Goal: Transaction & Acquisition: Purchase product/service

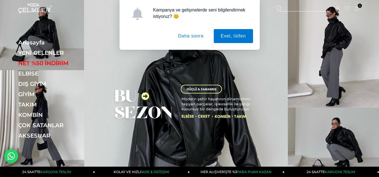
click at [192, 43] on button "Daha sonra" at bounding box center [191, 36] width 40 height 14
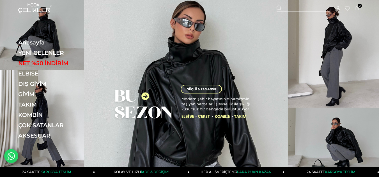
click at [200, 35] on div "Kampanya ve gelişmelerde seni bilgilendirmek istiyoruz? 😊 Evet, lütfen Daha son…" at bounding box center [189, 25] width 379 height 50
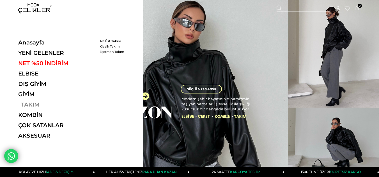
click at [31, 103] on link "TAKIM" at bounding box center [56, 104] width 77 height 7
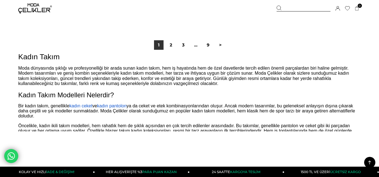
scroll to position [3223, 0]
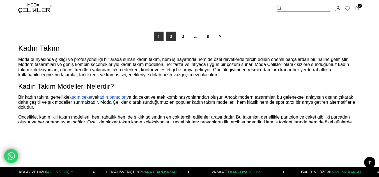
click at [167, 40] on link "2" at bounding box center [171, 37] width 10 height 10
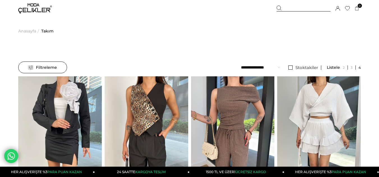
click at [33, 11] on img at bounding box center [35, 8] width 34 height 10
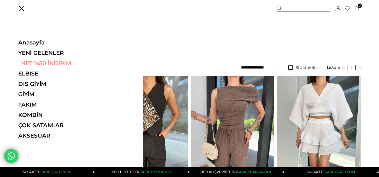
click at [40, 64] on link "NET %50 İNDİRİM" at bounding box center [56, 63] width 77 height 7
click at [47, 63] on link "NET %50 İNDİRİM" at bounding box center [56, 63] width 77 height 7
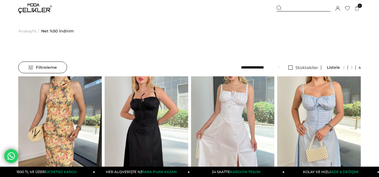
click at [33, 14] on div "Üye Girişi Üye Ol Hesabım Çıkış Yap Sepetim Favorilerim Yardım" at bounding box center [35, 8] width 34 height 17
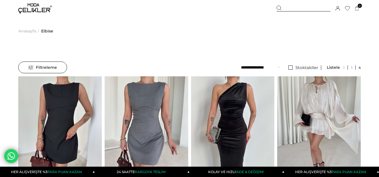
click at [265, 69] on select "**********" at bounding box center [260, 68] width 39 height 12
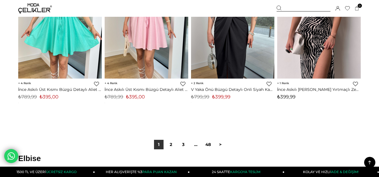
scroll to position [3223, 0]
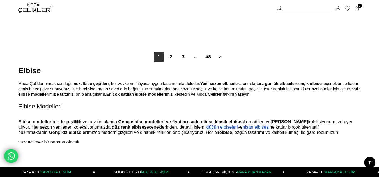
drag, startPoint x: 168, startPoint y: 57, endPoint x: 171, endPoint y: 58, distance: 3.1
click at [168, 57] on link "2" at bounding box center [171, 57] width 10 height 10
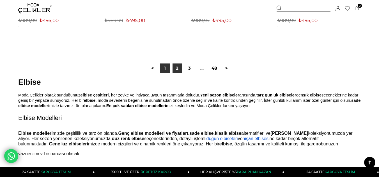
scroll to position [3139, 0]
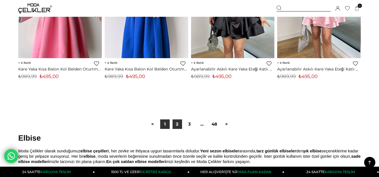
click at [166, 127] on link "1" at bounding box center [165, 125] width 10 height 10
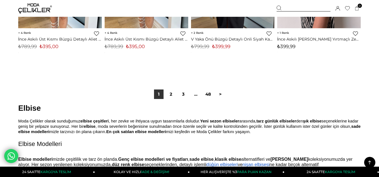
scroll to position [3195, 0]
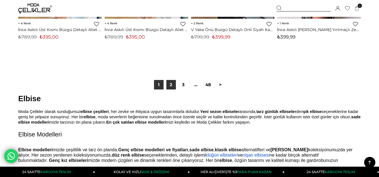
click at [172, 88] on link "2" at bounding box center [171, 85] width 10 height 10
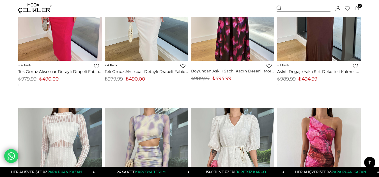
scroll to position [2831, 0]
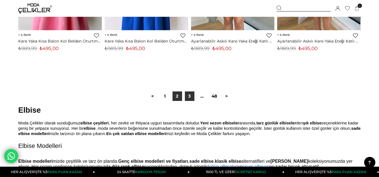
click at [190, 98] on link "3" at bounding box center [190, 97] width 10 height 10
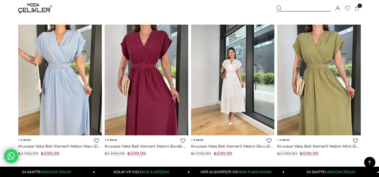
scroll to position [3167, 0]
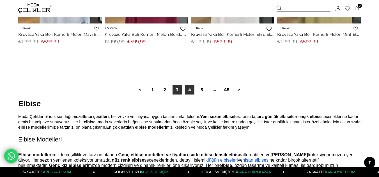
click at [191, 89] on link "4" at bounding box center [190, 90] width 10 height 10
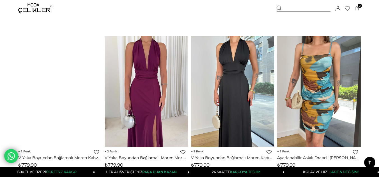
scroll to position [3197, 0]
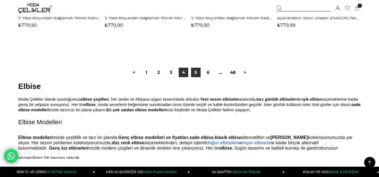
click at [195, 75] on link "5" at bounding box center [196, 73] width 10 height 10
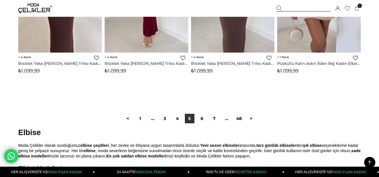
scroll to position [3173, 0]
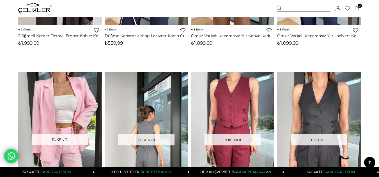
scroll to position [2102, 0]
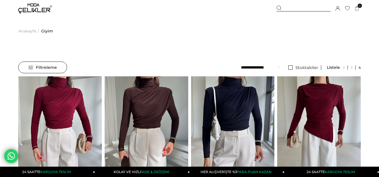
click at [263, 62] on select "**********" at bounding box center [260, 68] width 39 height 12
click at [262, 65] on select "**********" at bounding box center [260, 68] width 39 height 12
drag, startPoint x: 263, startPoint y: 69, endPoint x: 263, endPoint y: 73, distance: 3.9
click at [263, 69] on select "**********" at bounding box center [260, 68] width 39 height 12
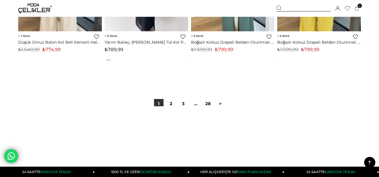
scroll to position [3195, 0]
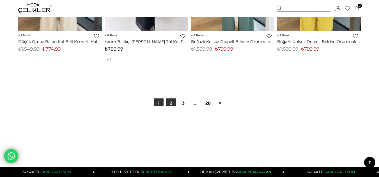
click at [172, 104] on link "2" at bounding box center [171, 104] width 10 height 10
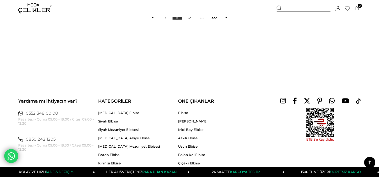
scroll to position [3223, 0]
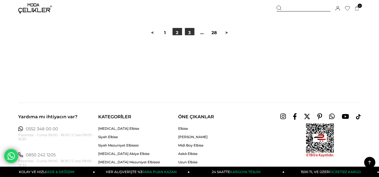
click at [190, 34] on link "3" at bounding box center [190, 33] width 10 height 10
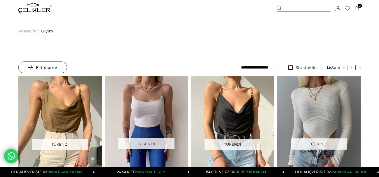
click at [29, 9] on img at bounding box center [35, 8] width 34 height 10
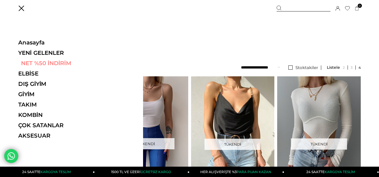
click at [37, 63] on link "NET %50 İNDİRİM" at bounding box center [56, 63] width 77 height 7
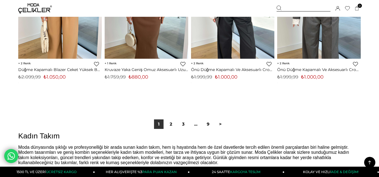
scroll to position [3167, 0]
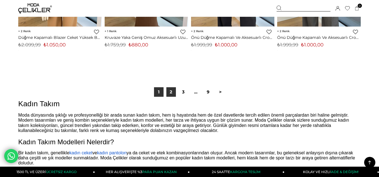
click at [170, 93] on link "2" at bounding box center [171, 92] width 10 height 10
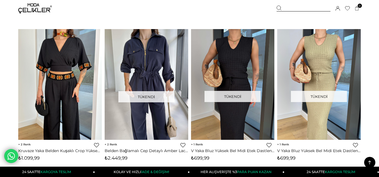
scroll to position [813, 0]
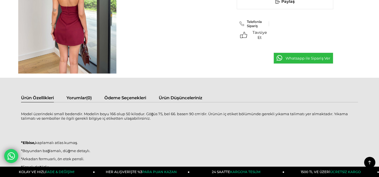
scroll to position [308, 0]
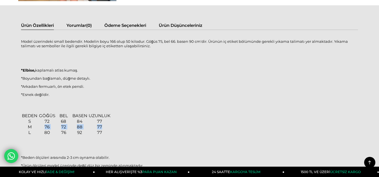
drag, startPoint x: 76, startPoint y: 128, endPoint x: 114, endPoint y: 130, distance: 38.2
click at [107, 128] on tr "M 76 72 88 77" at bounding box center [66, 127] width 90 height 6
drag, startPoint x: 148, startPoint y: 138, endPoint x: 151, endPoint y: 136, distance: 3.3
click at [149, 138] on div "BEDEN GÖĞÜS BEL BASEN UZUNLUK S 72 68 84 77 M 76 72 88 77 L 80 76 92 77 *Beden …" at bounding box center [189, 140] width 337 height 55
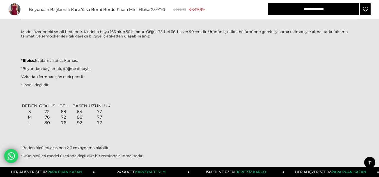
scroll to position [280, 0]
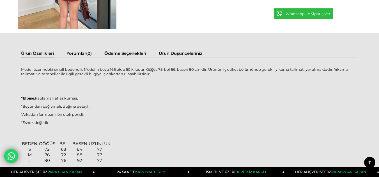
click at [132, 54] on link "Ödeme Seçenekleri" at bounding box center [125, 54] width 42 height 7
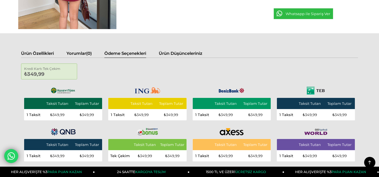
click at [171, 53] on link "Ürün Düşünceleriniz" at bounding box center [180, 54] width 43 height 7
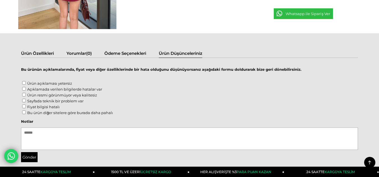
click at [31, 51] on link "Ürün Özellikleri" at bounding box center [37, 54] width 33 height 7
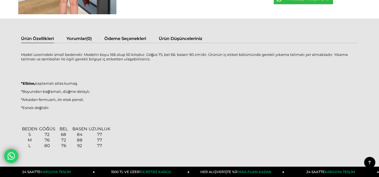
scroll to position [252, 0]
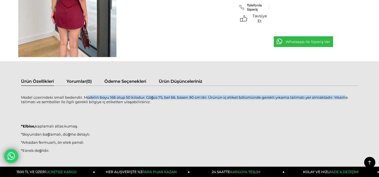
drag, startPoint x: 93, startPoint y: 96, endPoint x: 139, endPoint y: 106, distance: 46.7
click at [329, 101] on p "Model üzerindeki small bedendir. Modelin boyu 166 olup 50 kilodur. Göğüs 75, be…" at bounding box center [189, 99] width 337 height 9
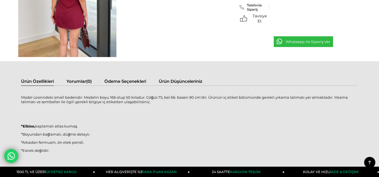
click at [96, 105] on div "Model üzerindeki small bedendir. Modelin boyu 166 olup 50 kilodur. Göğüs 75, be…" at bounding box center [189, 163] width 337 height 142
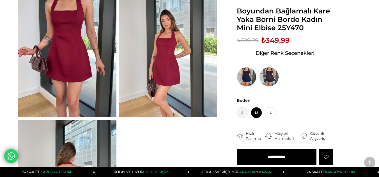
scroll to position [112, 0]
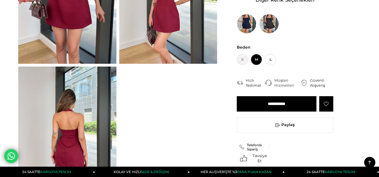
click at [288, 104] on input "**********" at bounding box center [277, 103] width 80 height 15
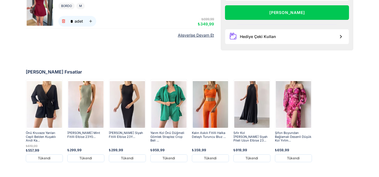
scroll to position [80, 0]
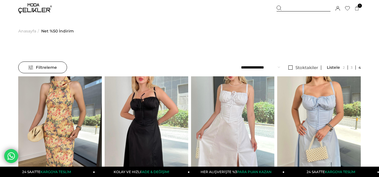
click at [271, 65] on select "**********" at bounding box center [260, 68] width 39 height 12
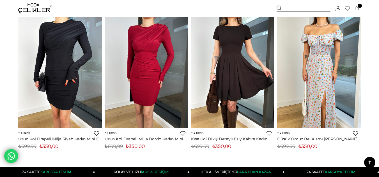
scroll to position [3195, 0]
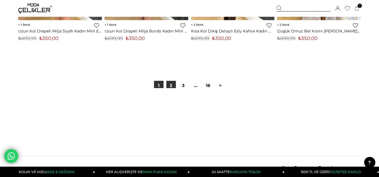
click at [168, 84] on link "2" at bounding box center [171, 86] width 10 height 10
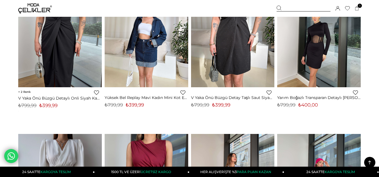
scroll to position [1177, 0]
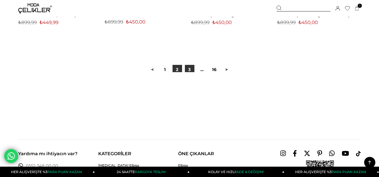
click at [189, 71] on link "3" at bounding box center [190, 70] width 10 height 10
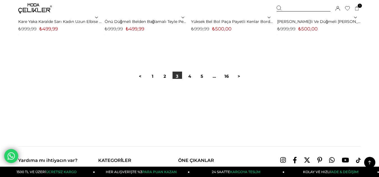
scroll to position [3195, 0]
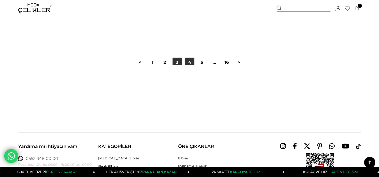
click at [189, 65] on link "4" at bounding box center [190, 63] width 10 height 10
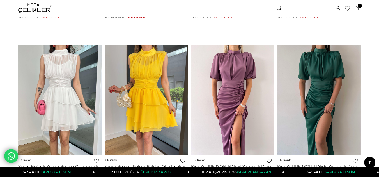
scroll to position [3111, 0]
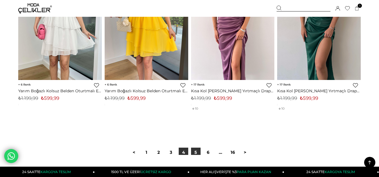
click at [199, 154] on link "5" at bounding box center [196, 153] width 10 height 10
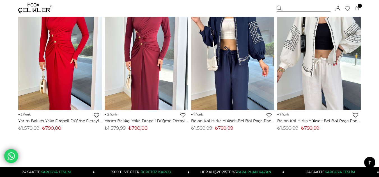
scroll to position [3083, 0]
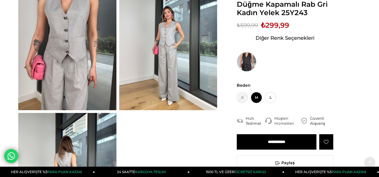
scroll to position [112, 0]
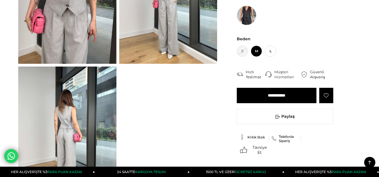
click at [70, 104] on img at bounding box center [67, 132] width 98 height 131
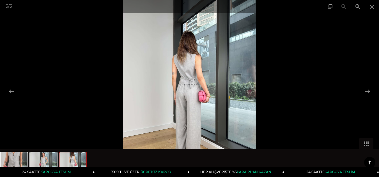
click at [190, 78] on img at bounding box center [189, 88] width 133 height 177
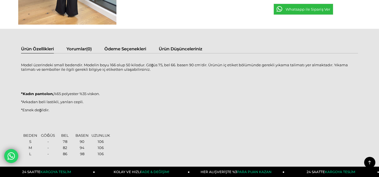
scroll to position [308, 0]
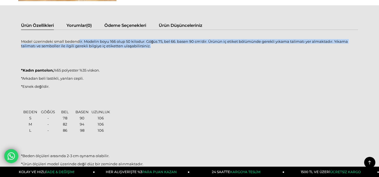
drag, startPoint x: 79, startPoint y: 40, endPoint x: 163, endPoint y: 44, distance: 83.9
click at [163, 44] on p "Model üzerindeki small bedendir. Modelin boyu 166 olup 50 kilodur. Göğüs 75, be…" at bounding box center [189, 43] width 337 height 9
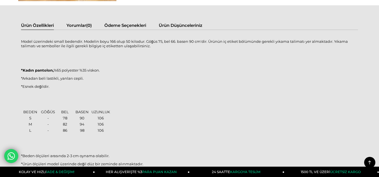
click at [158, 78] on p "*Arkadan beli lastikli, yanları cepli." at bounding box center [189, 78] width 337 height 4
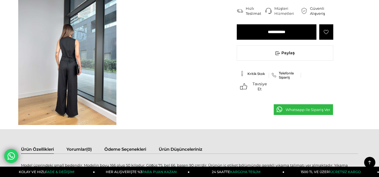
scroll to position [168, 0]
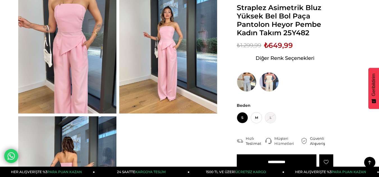
scroll to position [56, 0]
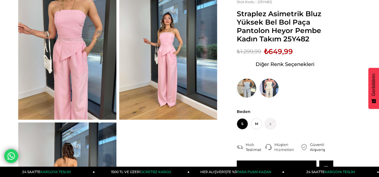
click at [87, 53] on img at bounding box center [67, 54] width 98 height 131
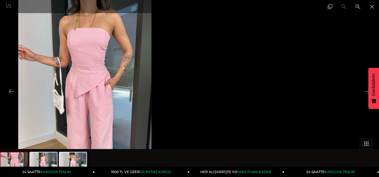
drag, startPoint x: 241, startPoint y: 83, endPoint x: 118, endPoint y: 85, distance: 123.1
click at [120, 85] on img at bounding box center [84, 88] width 133 height 177
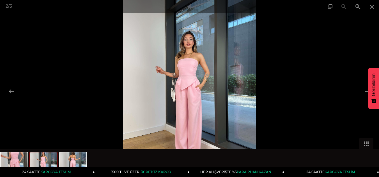
drag, startPoint x: 275, startPoint y: 68, endPoint x: 99, endPoint y: 66, distance: 176.0
click at [100, 66] on div at bounding box center [189, 88] width 379 height 177
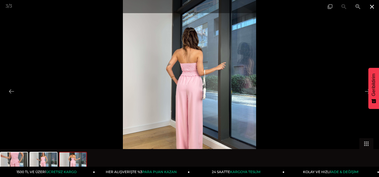
click at [370, 6] on span at bounding box center [372, 6] width 14 height 13
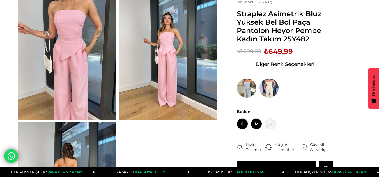
click at [258, 122] on span "M" at bounding box center [256, 124] width 11 height 11
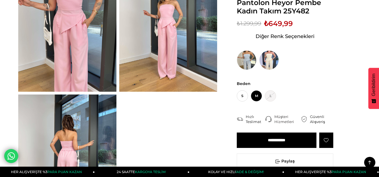
click at [296, 142] on input "**********" at bounding box center [277, 140] width 80 height 15
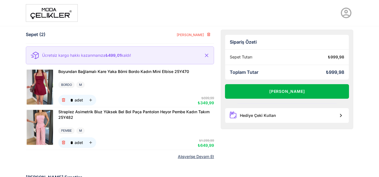
click at [276, 93] on button "[PERSON_NAME]" at bounding box center [287, 91] width 124 height 15
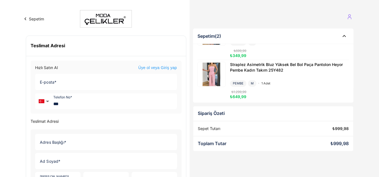
click at [107, 91] on div "Hızlı Satın Al Üye ol veya Giriş yap E-posta * E-posta * ▼ *** Telefon No *" at bounding box center [106, 87] width 151 height 53
click at [95, 85] on input "E-posta *" at bounding box center [104, 82] width 138 height 16
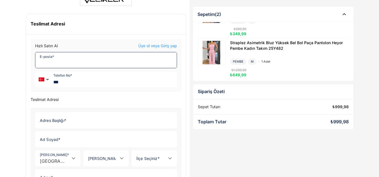
scroll to position [28, 0]
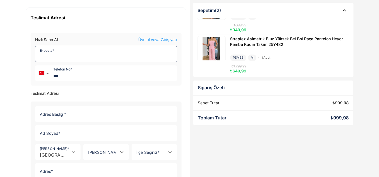
drag, startPoint x: 94, startPoint y: 57, endPoint x: 100, endPoint y: 57, distance: 5.3
click at [94, 57] on input "E-posta *" at bounding box center [104, 54] width 138 height 16
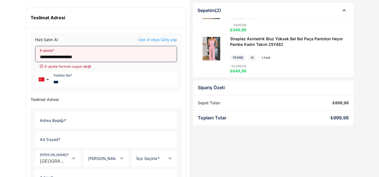
click at [64, 60] on input "**********" at bounding box center [104, 54] width 138 height 16
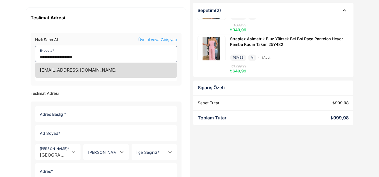
type input "**********"
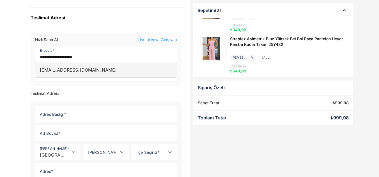
click at [103, 73] on div "[EMAIL_ADDRESS][DOMAIN_NAME]" at bounding box center [105, 70] width 141 height 15
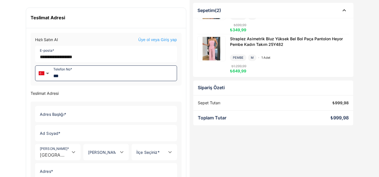
click at [95, 77] on input "***" at bounding box center [113, 73] width 125 height 15
type input "**********"
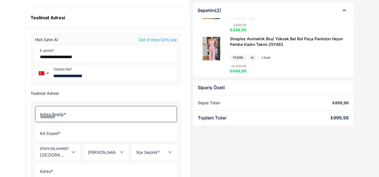
click at [77, 117] on input "Adres Başlığı *" at bounding box center [104, 115] width 138 height 16
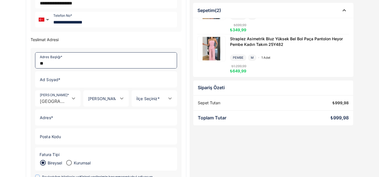
scroll to position [84, 0]
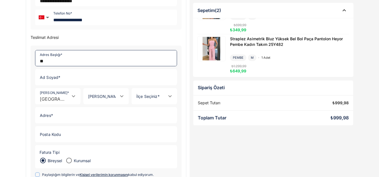
type input "**"
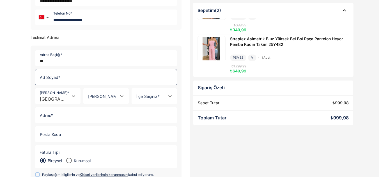
click at [67, 81] on input "Ad Soyad *" at bounding box center [104, 78] width 138 height 16
type input "**********"
click at [105, 94] on div at bounding box center [101, 97] width 34 height 16
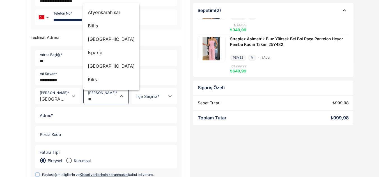
drag, startPoint x: 112, startPoint y: 70, endPoint x: 122, endPoint y: 73, distance: 10.6
click at [112, 69] on div "[GEOGRAPHIC_DATA]" at bounding box center [111, 65] width 56 height 13
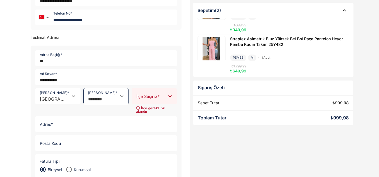
type input "********"
click at [144, 92] on div at bounding box center [149, 97] width 34 height 16
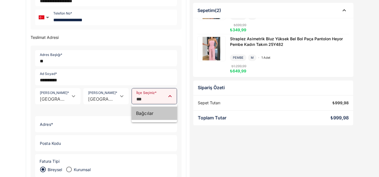
click at [149, 107] on div "Bağcılar" at bounding box center [153, 113] width 45 height 13
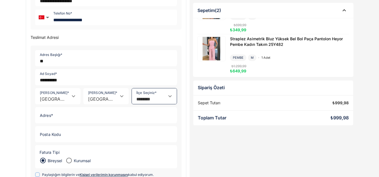
type input "********"
click at [49, 117] on input "Adres *" at bounding box center [104, 116] width 138 height 16
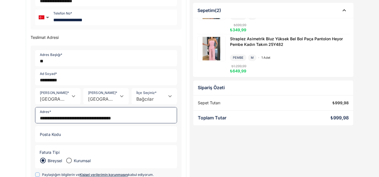
type input "**********"
click at [62, 136] on input "Posta Kodu" at bounding box center [104, 135] width 138 height 16
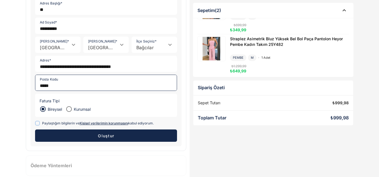
scroll to position [143, 0]
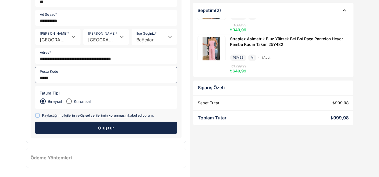
type input "*****"
click at [40, 117] on label "Paylaştığım bilgilerin ve Kişisel verilerimin korunmasını kabul ediyorum." at bounding box center [106, 115] width 142 height 7
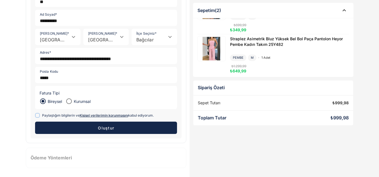
click at [75, 131] on button "Oluştur" at bounding box center [106, 128] width 142 height 12
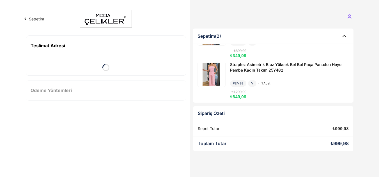
scroll to position [0, 0]
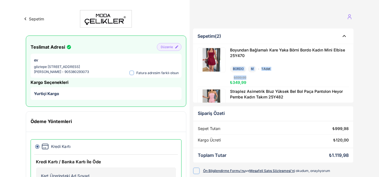
drag, startPoint x: 248, startPoint y: 54, endPoint x: 248, endPoint y: 75, distance: 21.9
click at [247, 76] on div "Boyundan Bağlamalı Kare Yaka Börni Bordo Kadın Mini Elbise 25Y470 BORDO M 1 ade…" at bounding box center [286, 66] width 123 height 38
click at [34, 19] on button "Sepetim" at bounding box center [33, 19] width 22 height 6
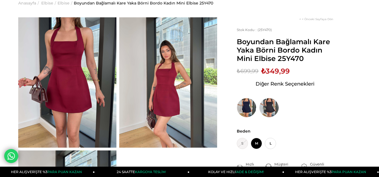
scroll to position [7, 0]
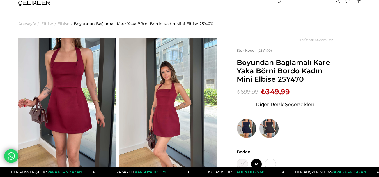
click at [71, 94] on img at bounding box center [67, 103] width 98 height 131
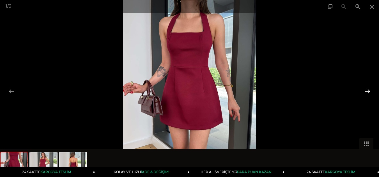
click at [366, 91] on button at bounding box center [367, 91] width 12 height 11
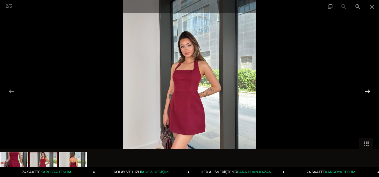
click at [366, 91] on button at bounding box center [367, 91] width 12 height 11
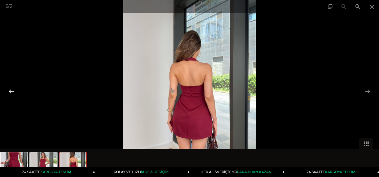
click at [11, 92] on button at bounding box center [12, 91] width 12 height 11
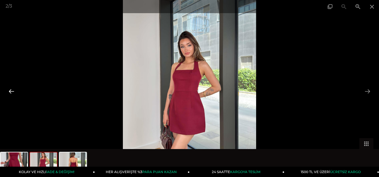
click at [12, 90] on button at bounding box center [12, 91] width 12 height 11
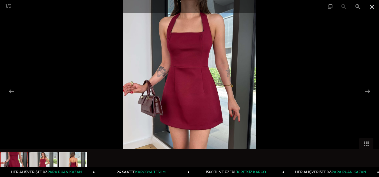
click at [374, 7] on span at bounding box center [372, 6] width 14 height 13
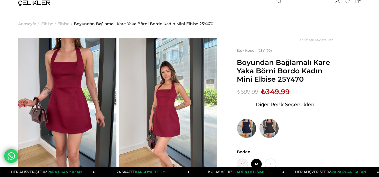
click at [249, 14] on ul "Anasayfa > Elbise > Elbise > Boyundan Bağlamalı Kare Yaka Börni Bordo Kadın Min…" at bounding box center [189, 24] width 342 height 29
